Goal: Transaction & Acquisition: Purchase product/service

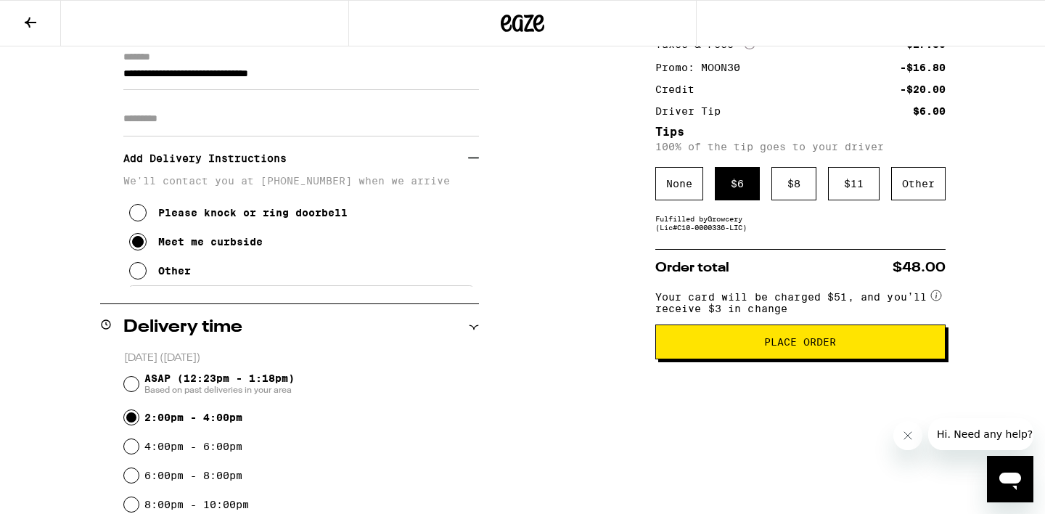
scroll to position [221, 0]
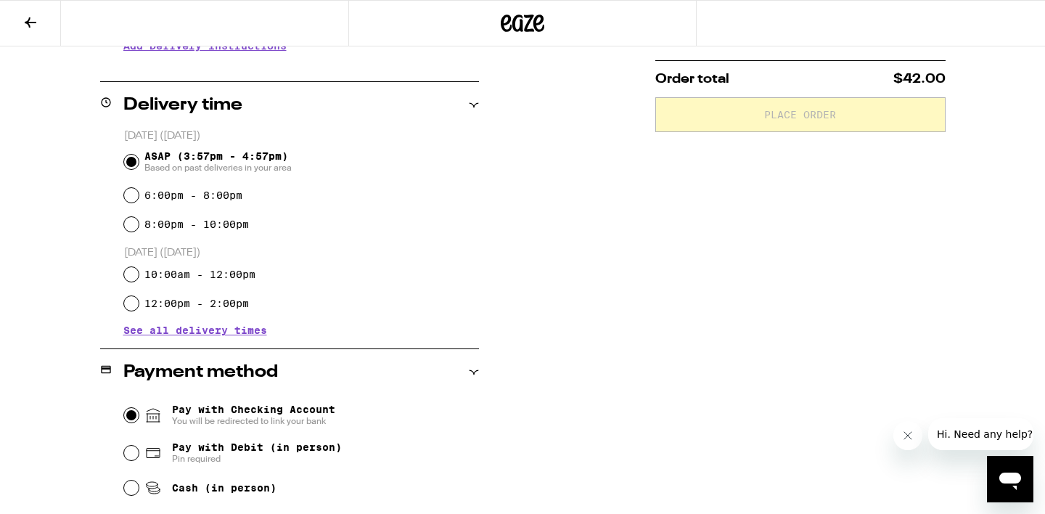
click at [131, 412] on input "Pay with Checking Account You will be redirected to link your bank" at bounding box center [131, 415] width 15 height 15
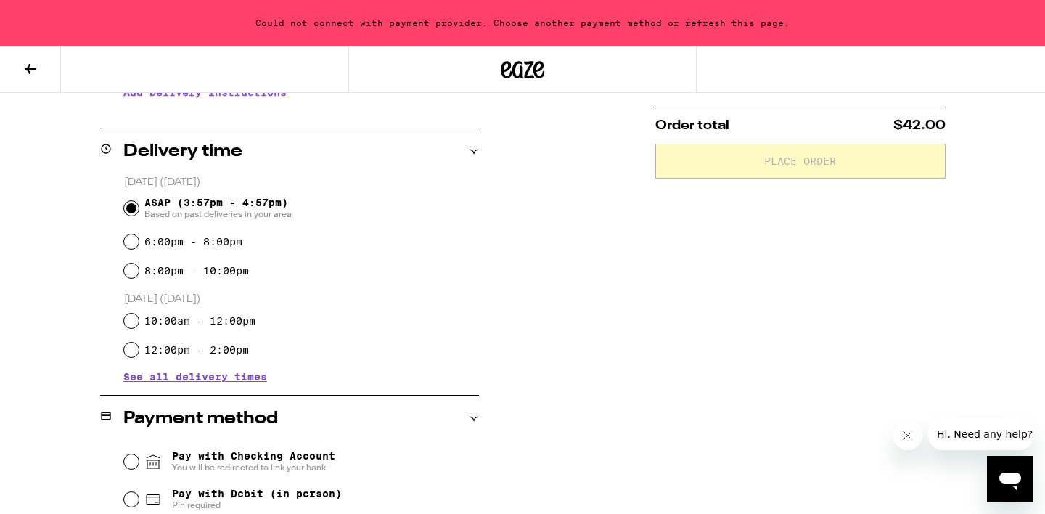
scroll to position [370, 0]
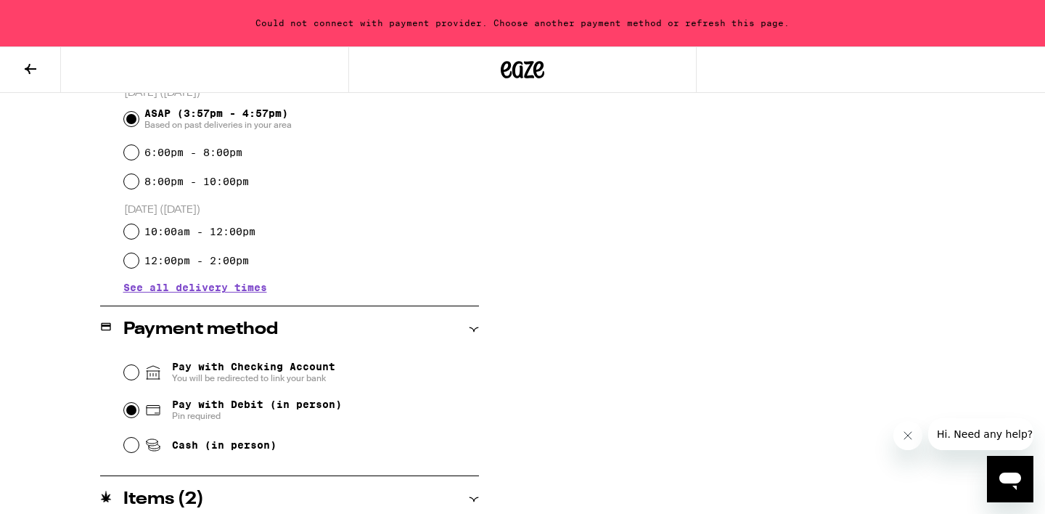
click at [132, 413] on input "Pay with Debit (in person) Pin required" at bounding box center [131, 410] width 15 height 15
radio input "true"
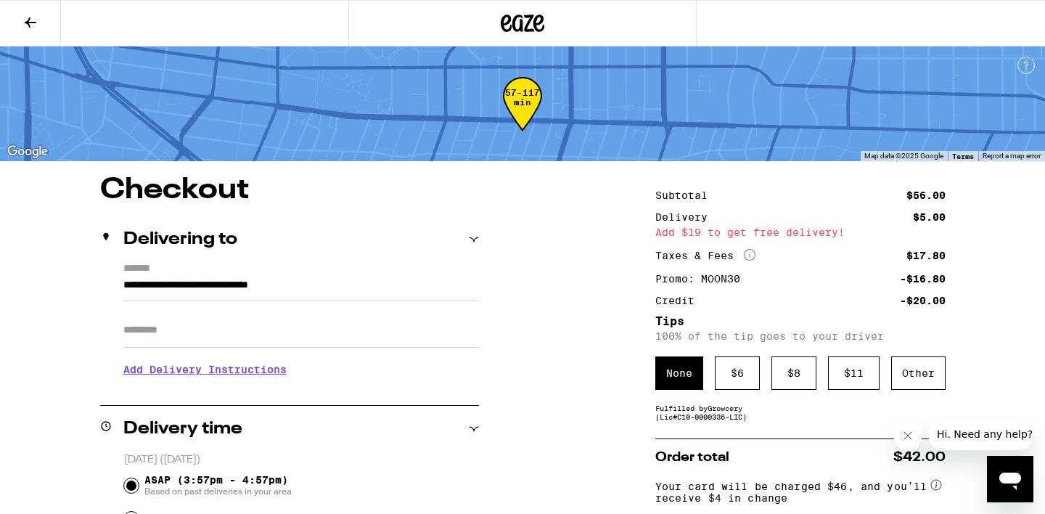
scroll to position [6, 0]
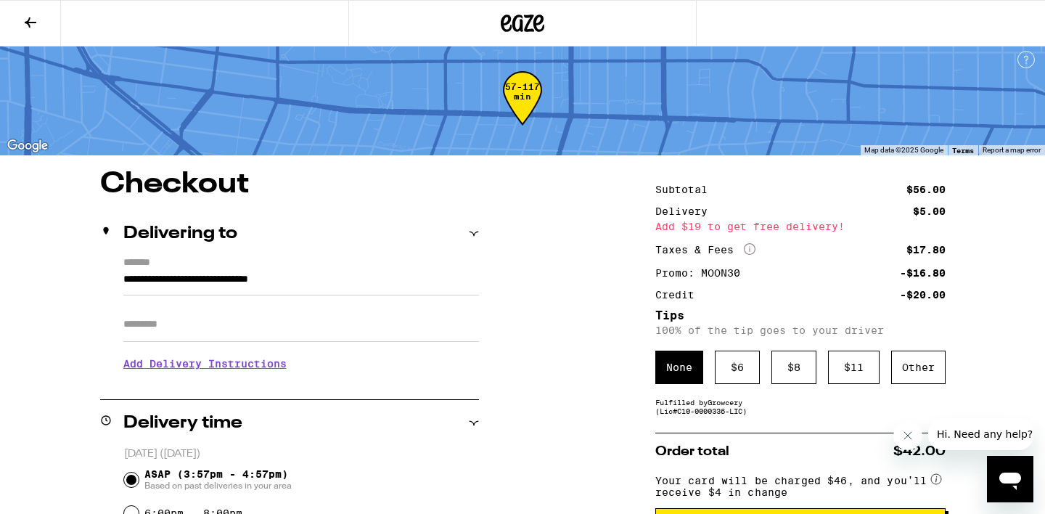
click at [292, 368] on h3 "Add Delivery Instructions" at bounding box center [301, 363] width 356 height 33
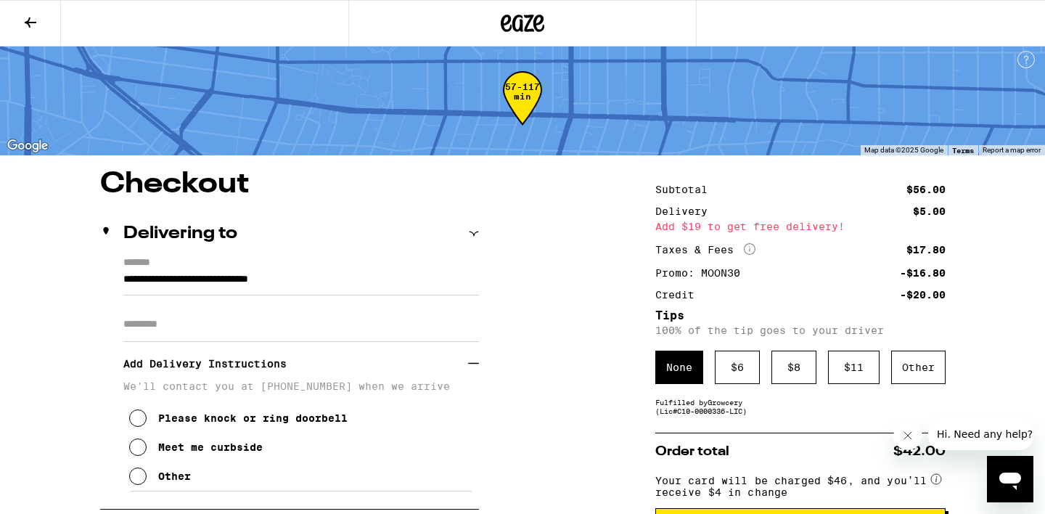
click at [138, 443] on button "Meet me curbside" at bounding box center [196, 447] width 134 height 29
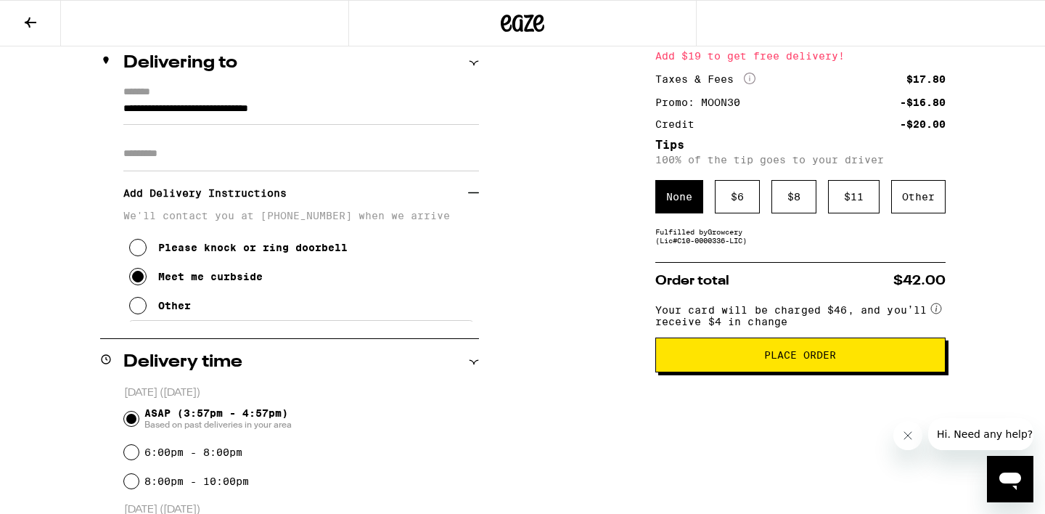
scroll to position [178, 0]
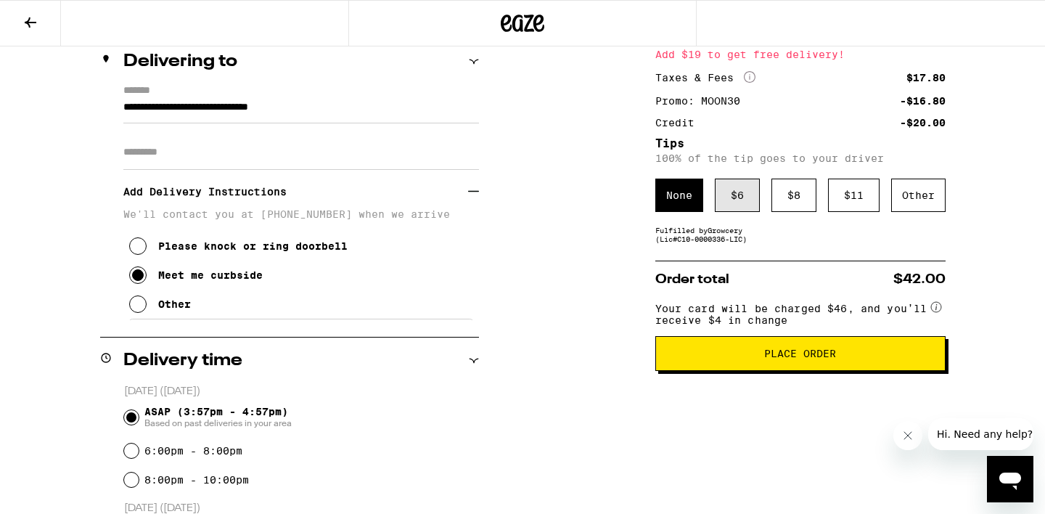
click at [739, 194] on div "$ 6" at bounding box center [737, 195] width 45 height 33
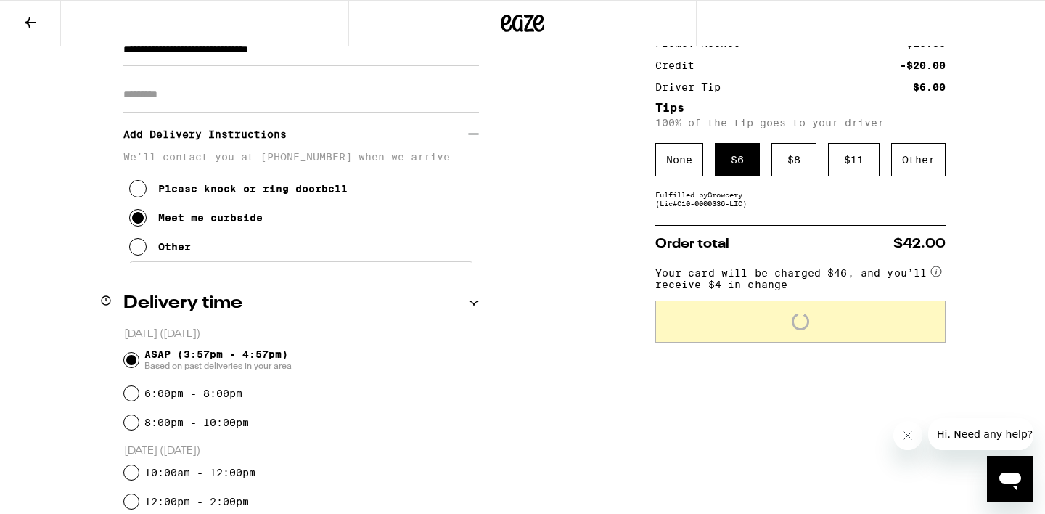
scroll to position [239, 0]
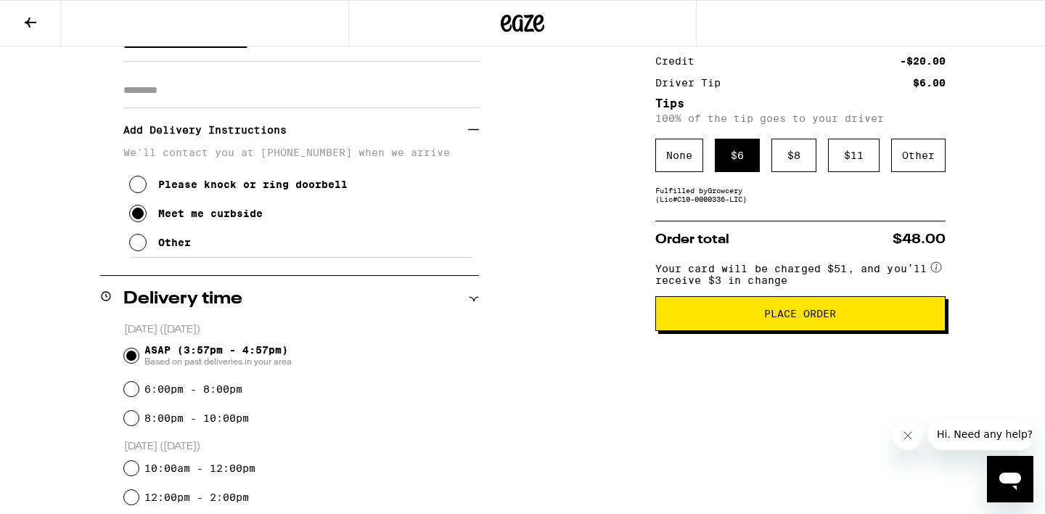
click at [853, 328] on button "Place Order" at bounding box center [800, 313] width 290 height 35
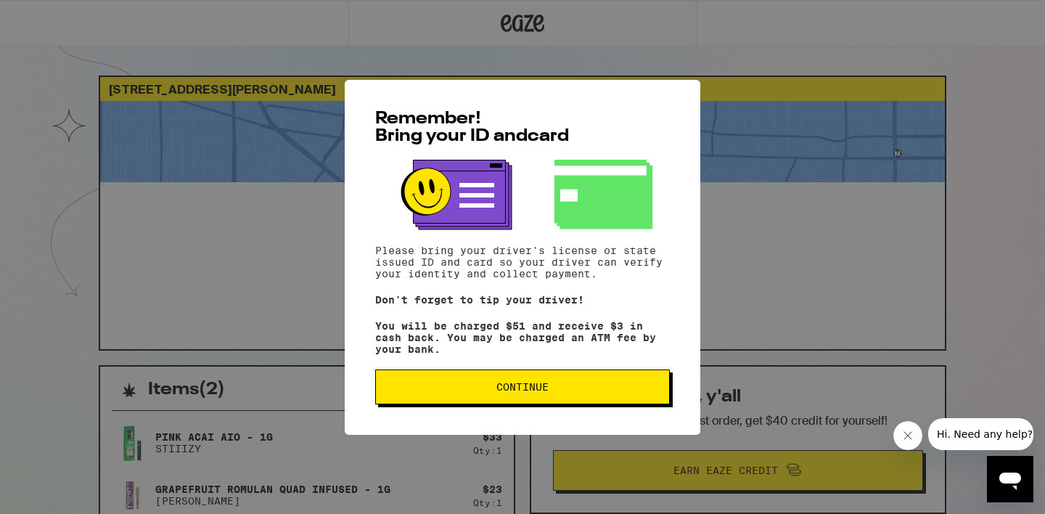
click at [515, 400] on button "Continue" at bounding box center [522, 386] width 295 height 35
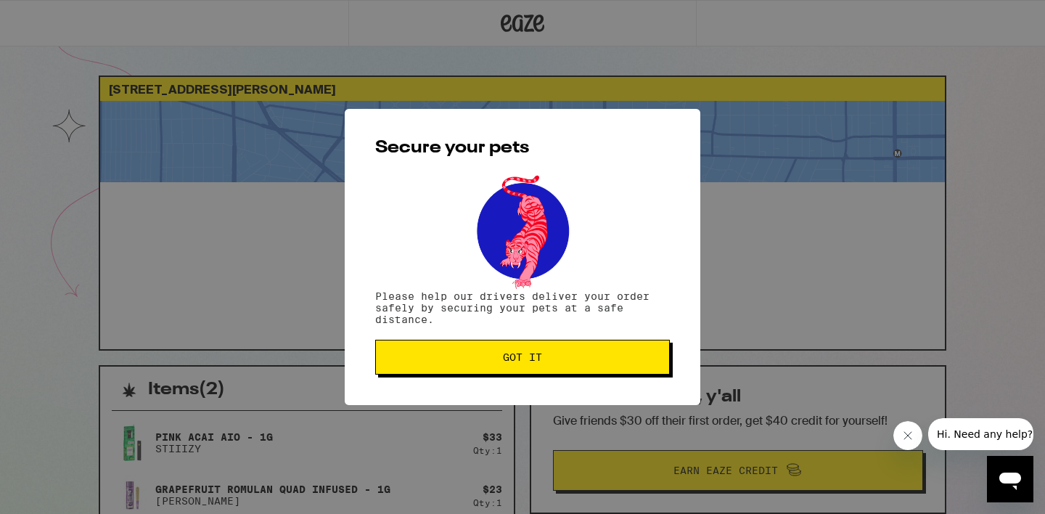
click at [495, 362] on span "Got it" at bounding box center [523, 357] width 270 height 10
